Goal: Information Seeking & Learning: Learn about a topic

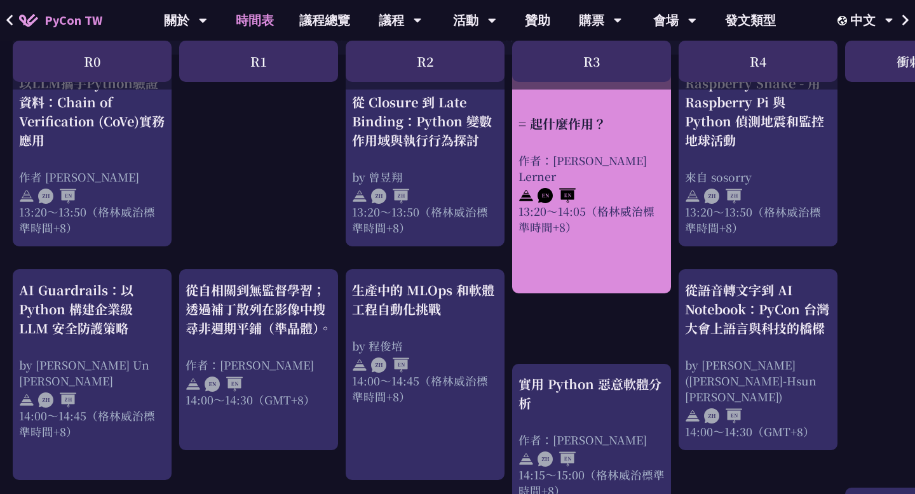
scroll to position [1117, 0]
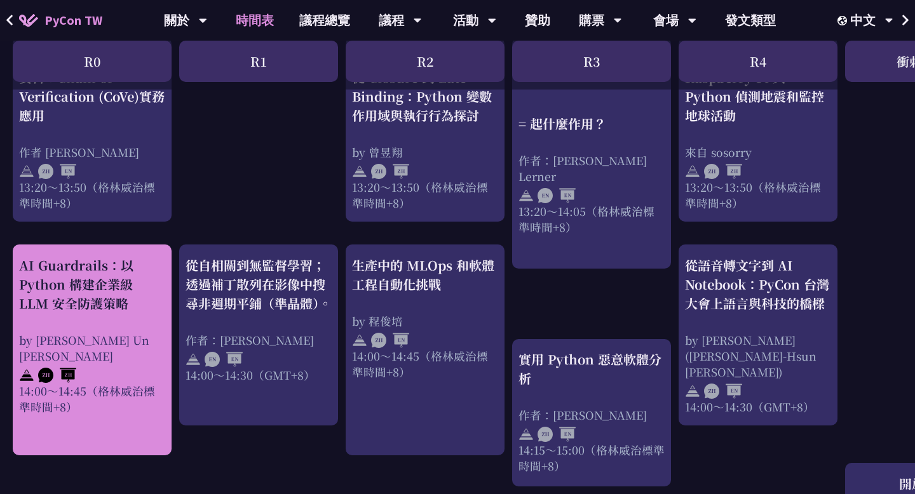
click at [142, 285] on div "AI Guardrails：以 Python 構建企業級 LLM 安全防護策略" at bounding box center [92, 284] width 146 height 57
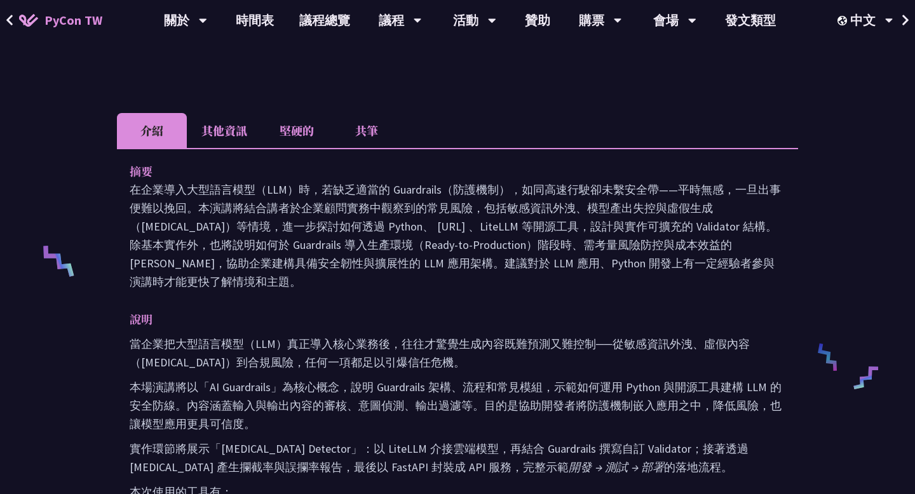
scroll to position [374, 0]
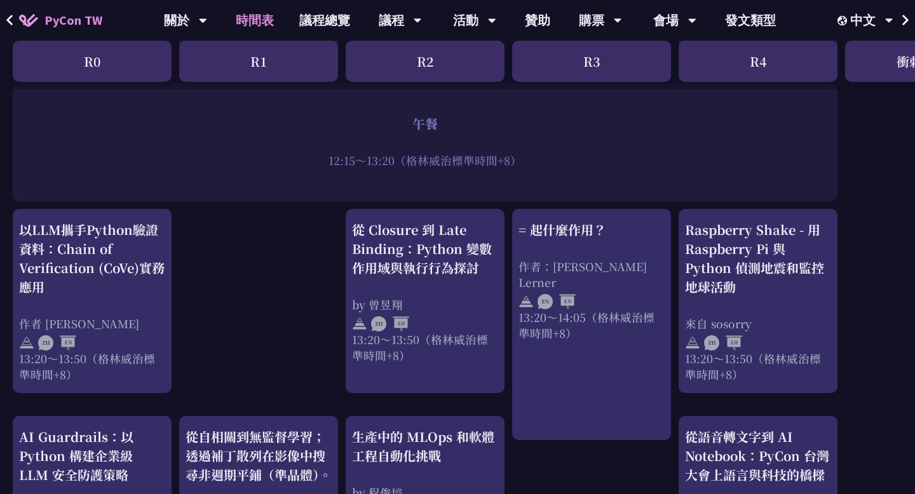
scroll to position [946, 0]
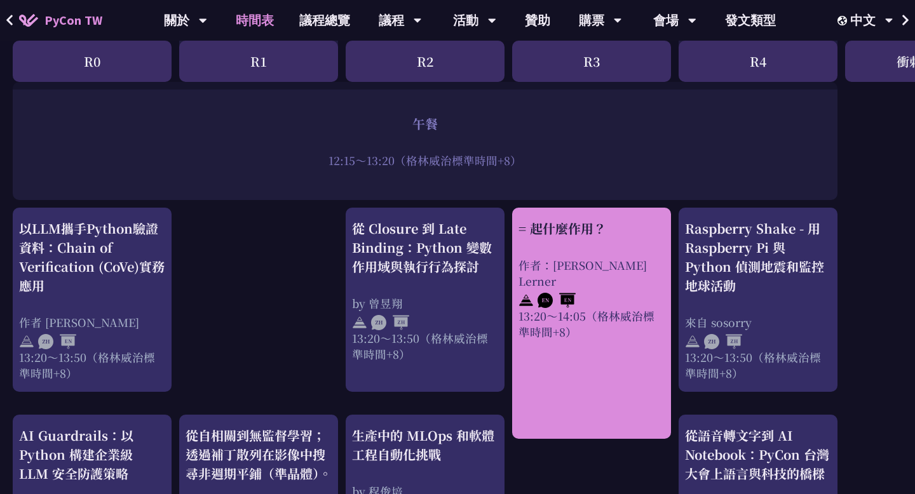
click at [627, 237] on div "= 起什麼作用？" at bounding box center [592, 228] width 146 height 19
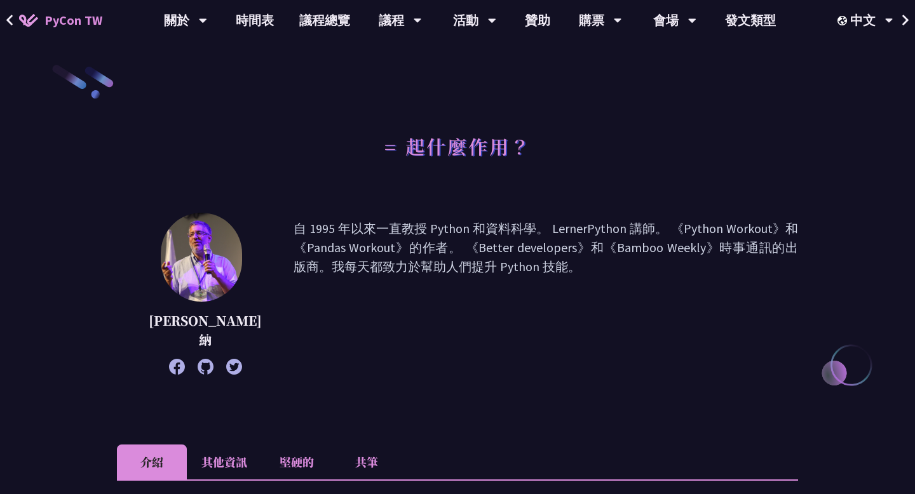
scroll to position [347, 0]
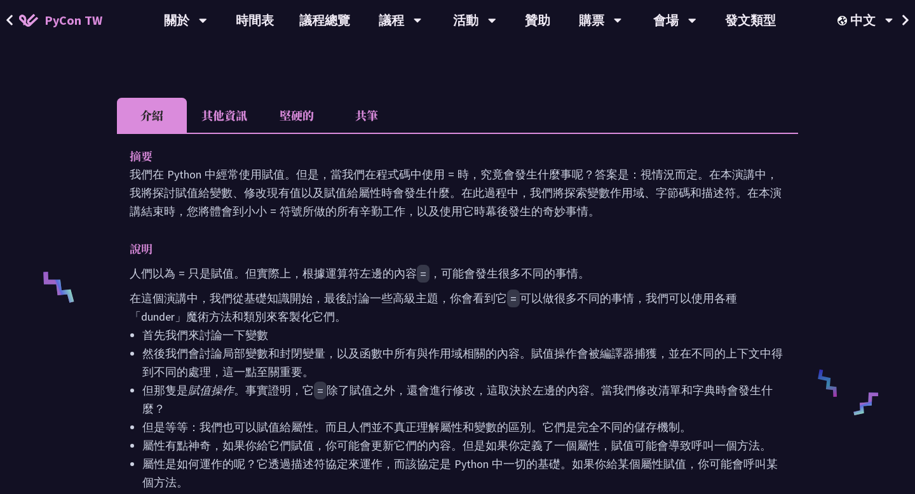
click at [364, 107] on font "共筆" at bounding box center [366, 115] width 23 height 17
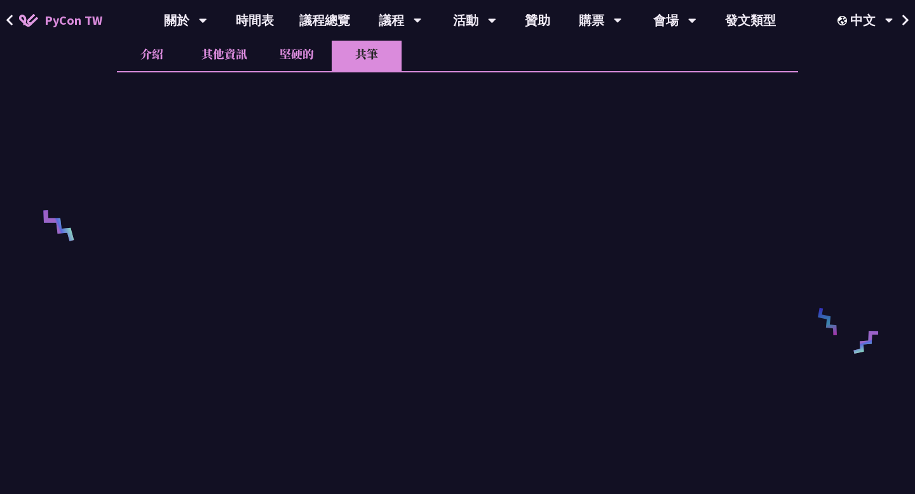
scroll to position [409, 0]
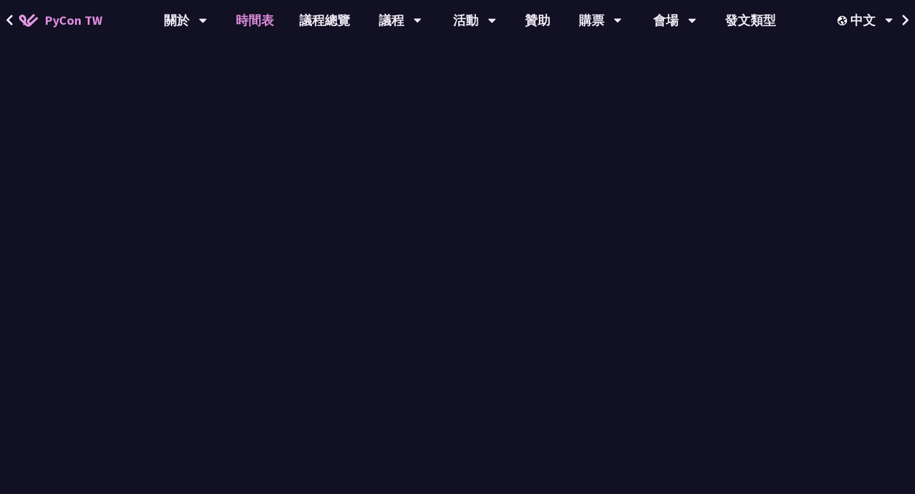
scroll to position [946, 0]
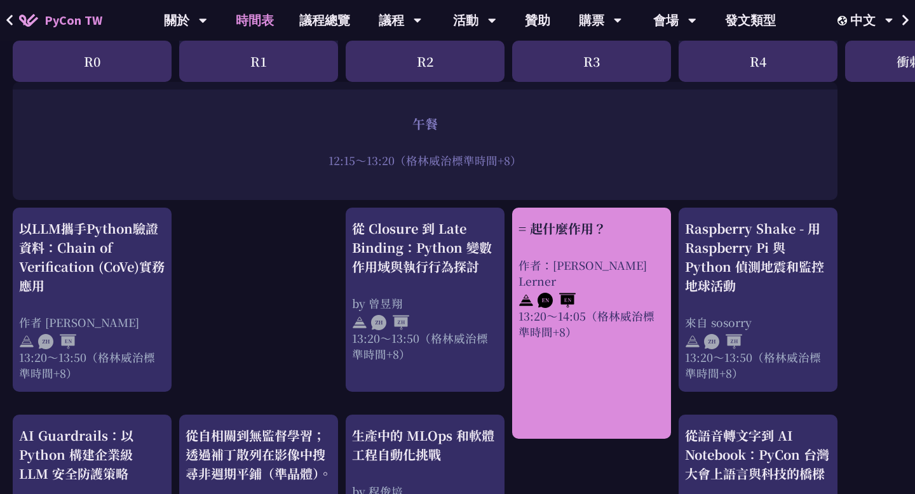
click at [589, 308] on font "13:20～14:05（格林威治標準時間+8）" at bounding box center [587, 324] width 136 height 32
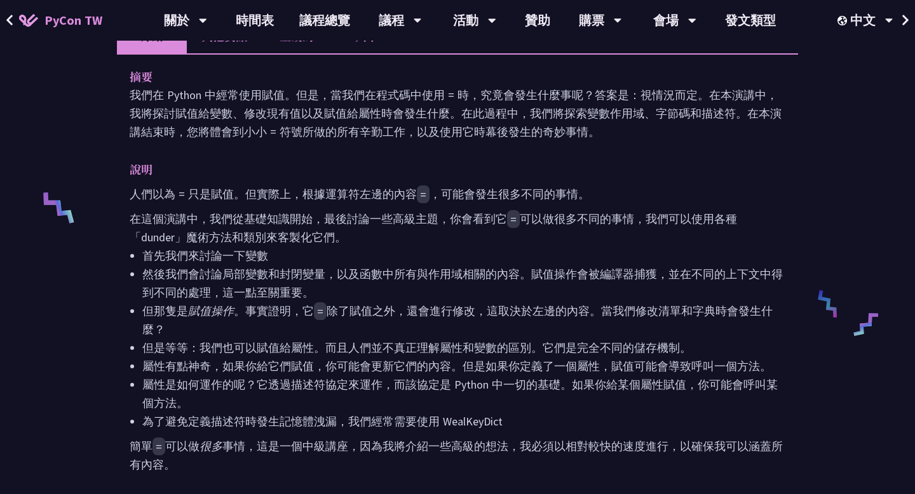
scroll to position [549, 0]
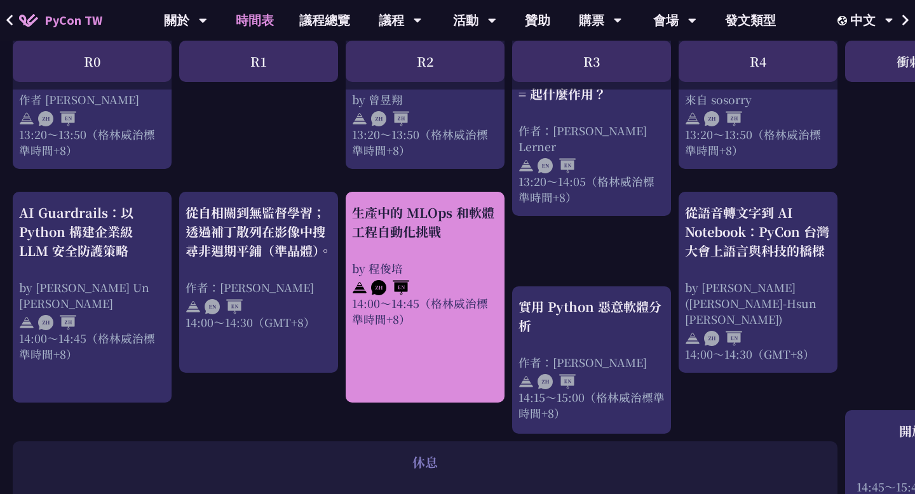
scroll to position [1171, 0]
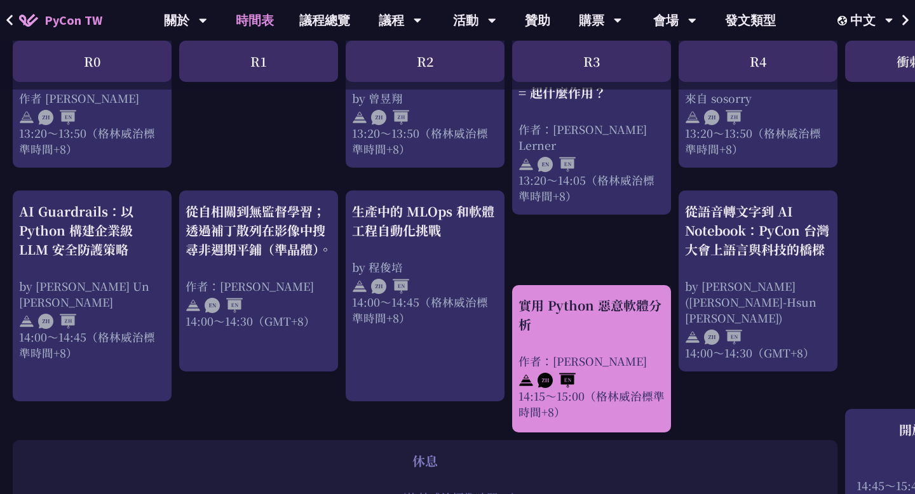
click at [608, 324] on div "實用 Python 惡意軟體分析" at bounding box center [592, 315] width 146 height 38
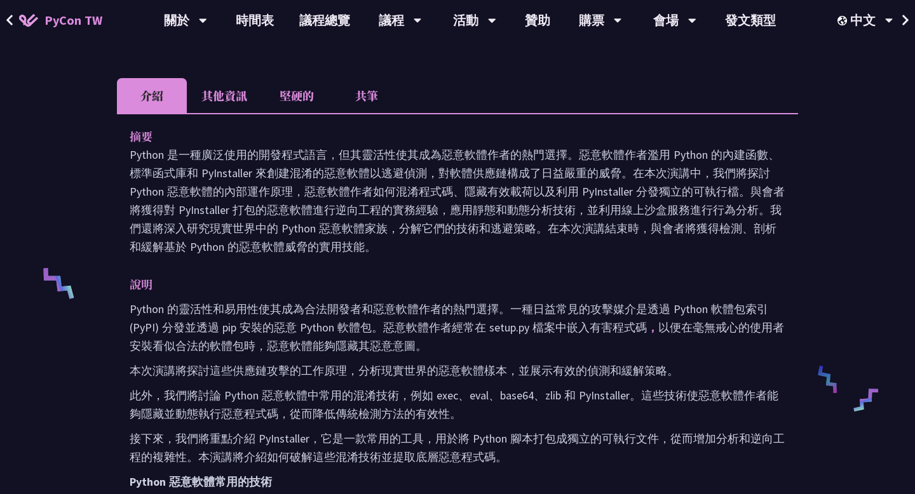
scroll to position [480, 0]
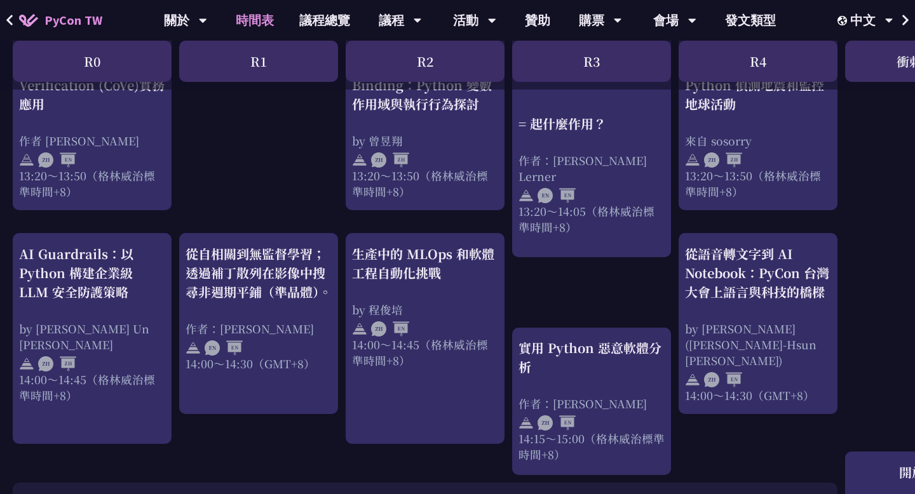
scroll to position [1129, 0]
